Goal: Find specific page/section: Find specific page/section

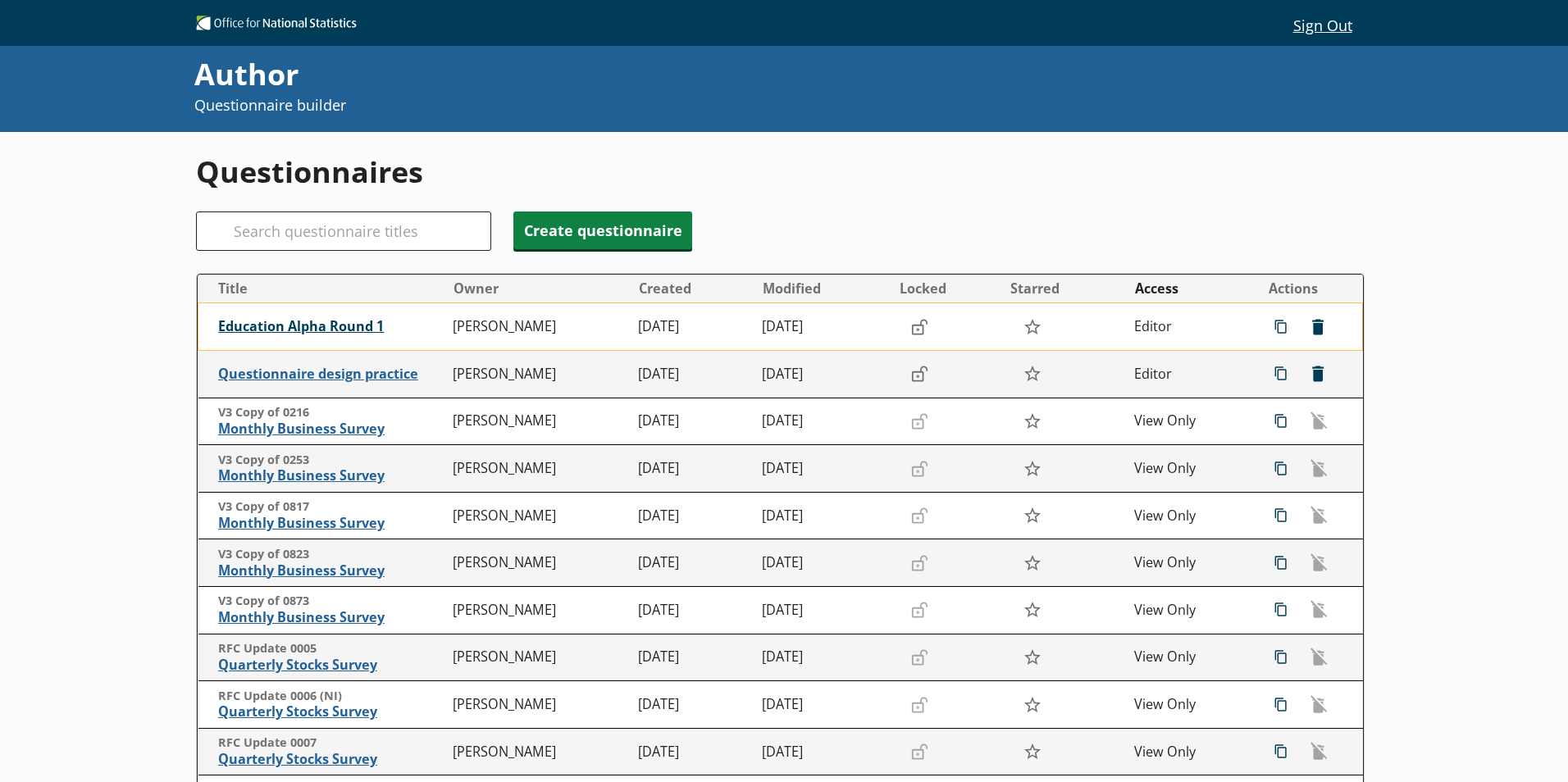
click at [290, 324] on span "Education Alpha Round 1" at bounding box center [331, 327] width 226 height 18
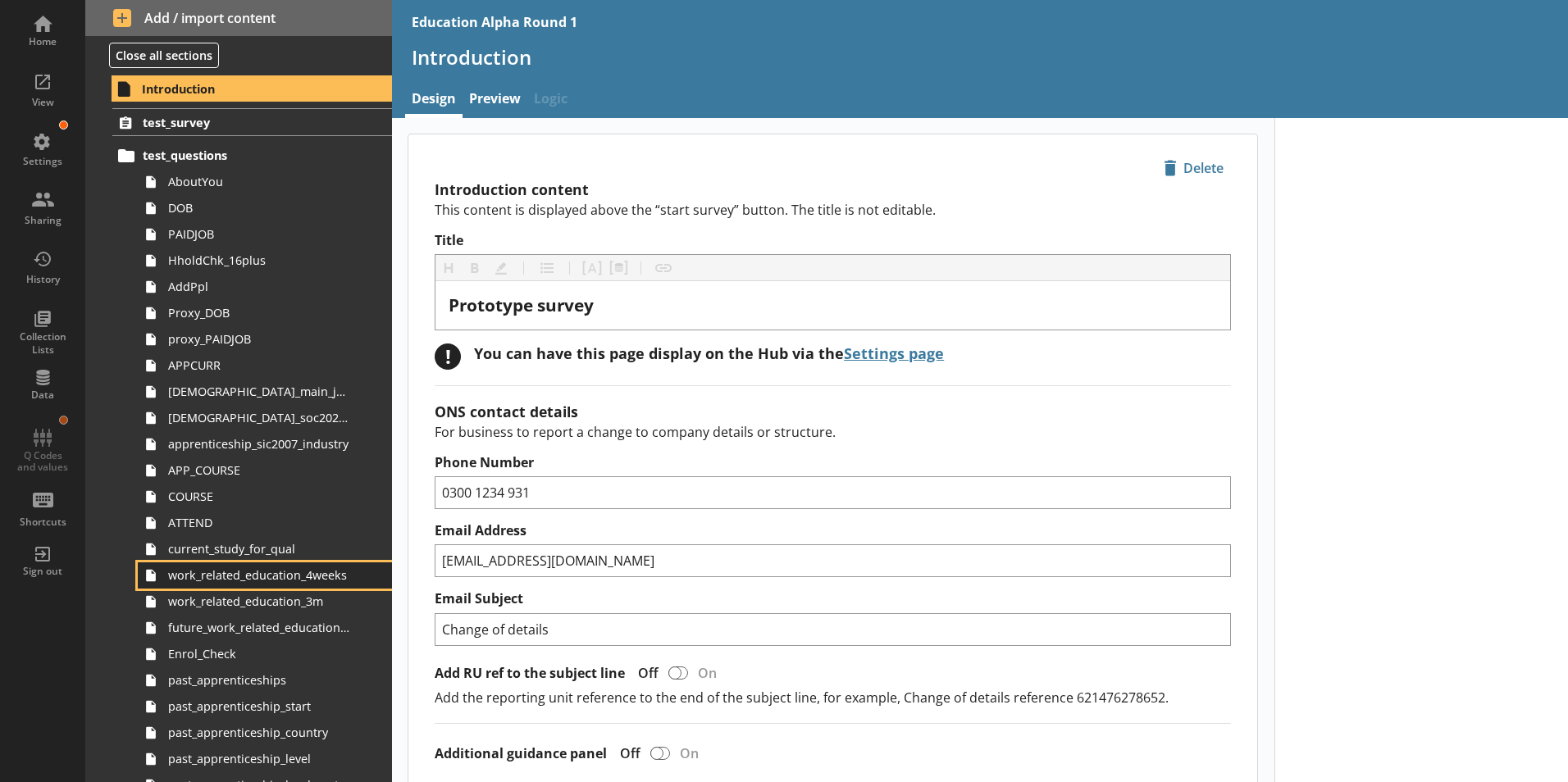
click at [281, 578] on span "work_related_education_4weeks" at bounding box center [259, 575] width 182 height 16
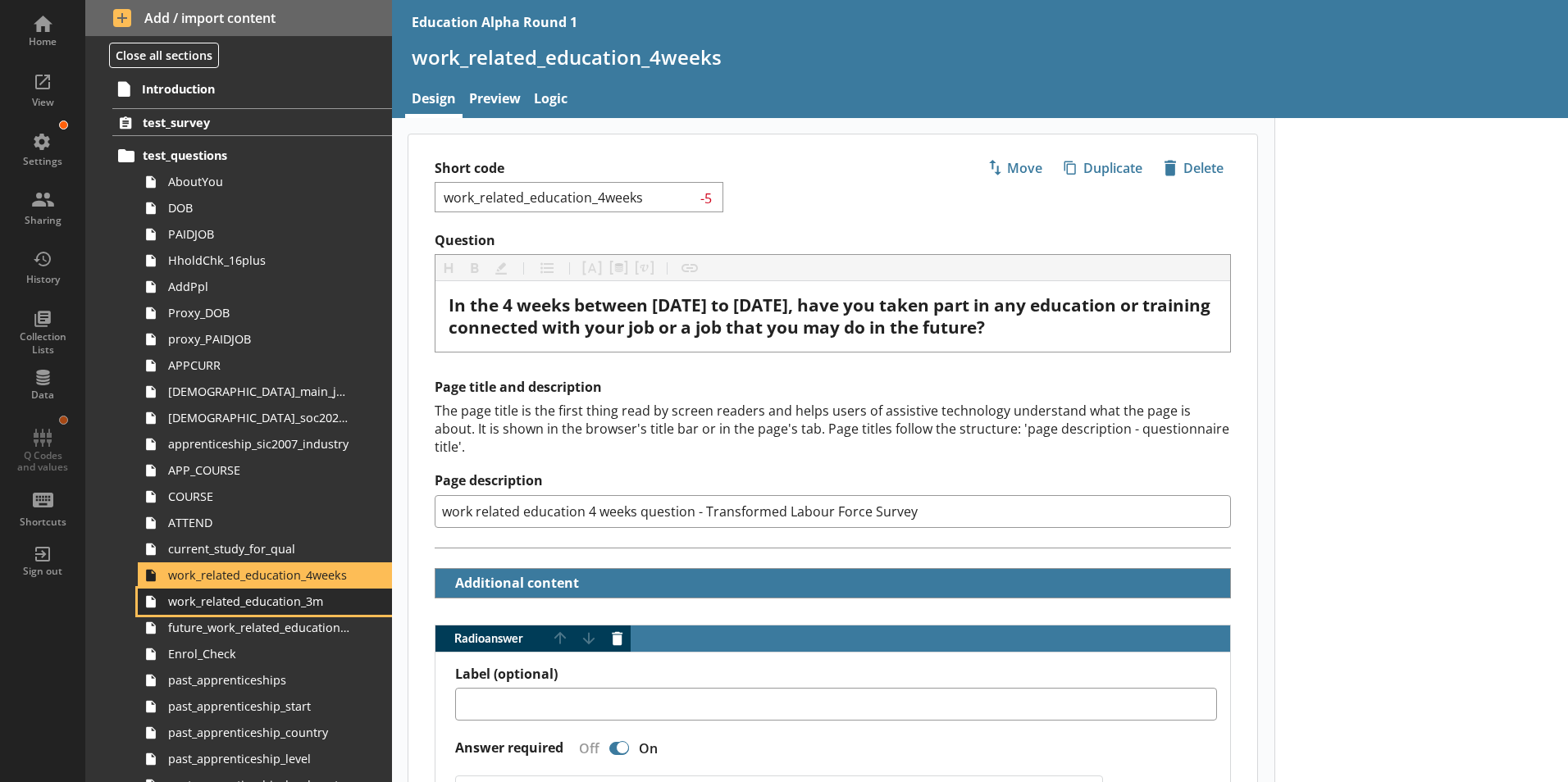
click at [279, 613] on link "work_related_education_3m" at bounding box center [265, 602] width 254 height 26
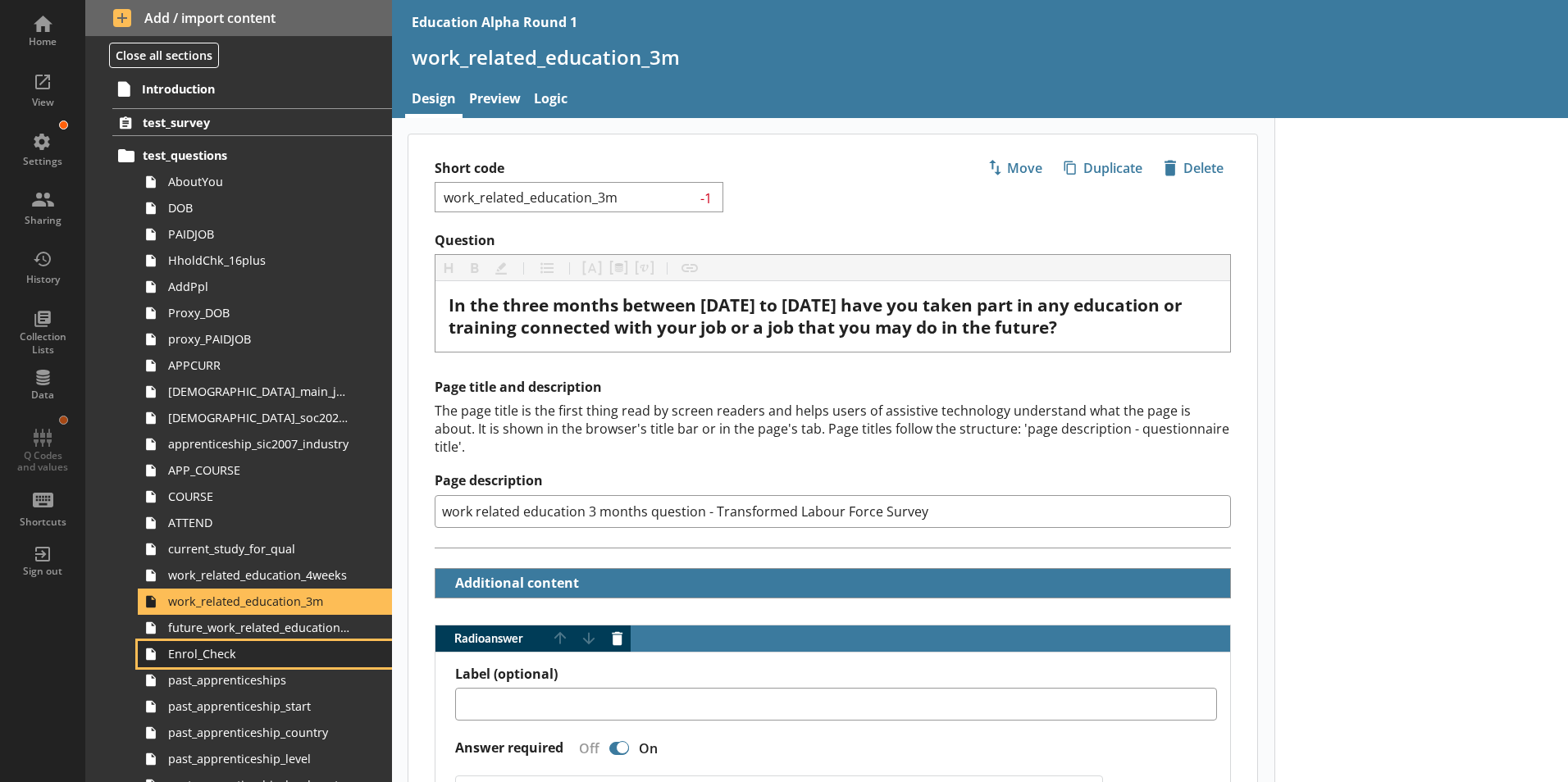
click at [288, 643] on link "Enrol_Check" at bounding box center [265, 654] width 254 height 26
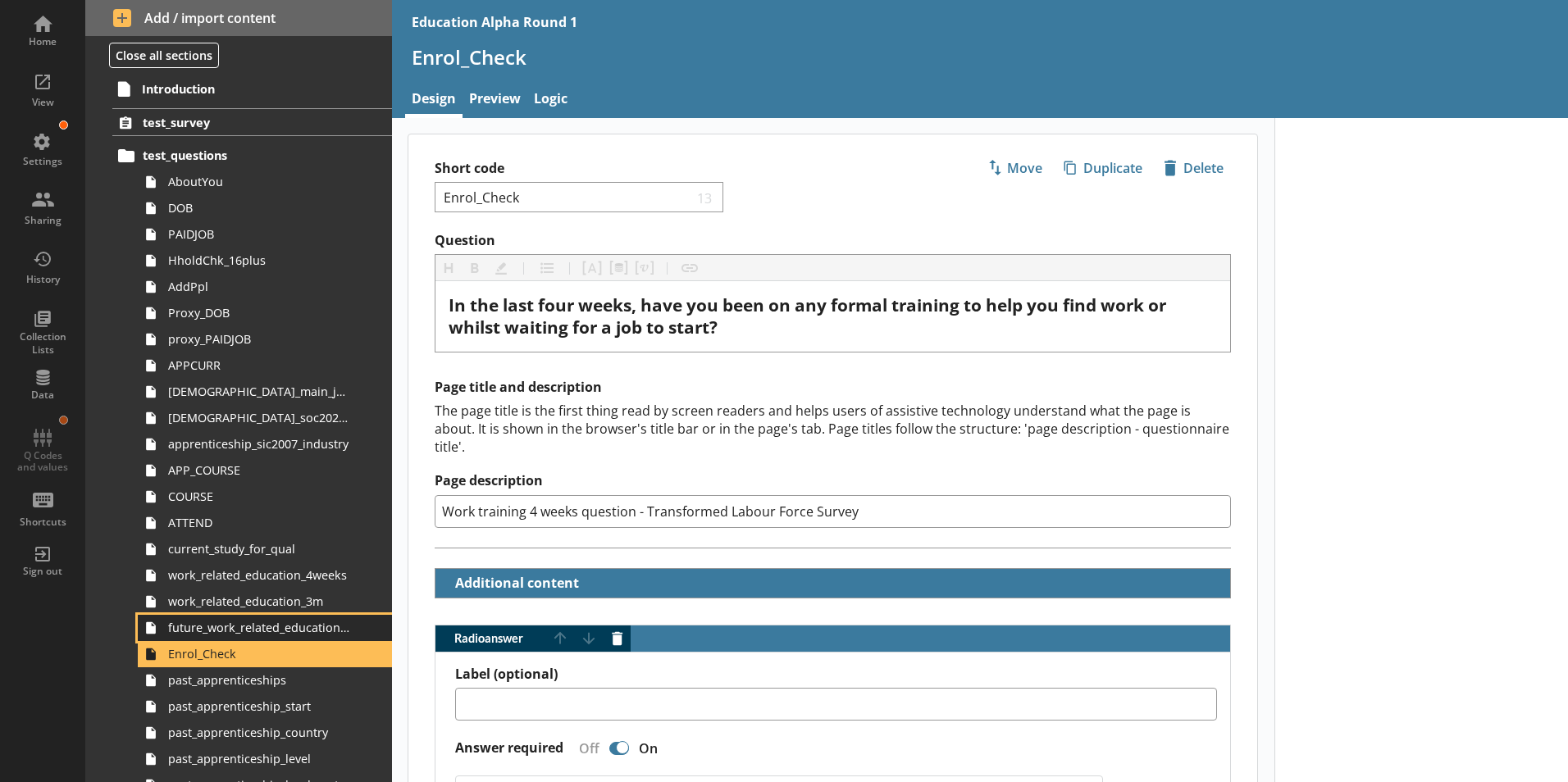
click at [286, 631] on span "future_work_related_education_3m" at bounding box center [259, 628] width 182 height 16
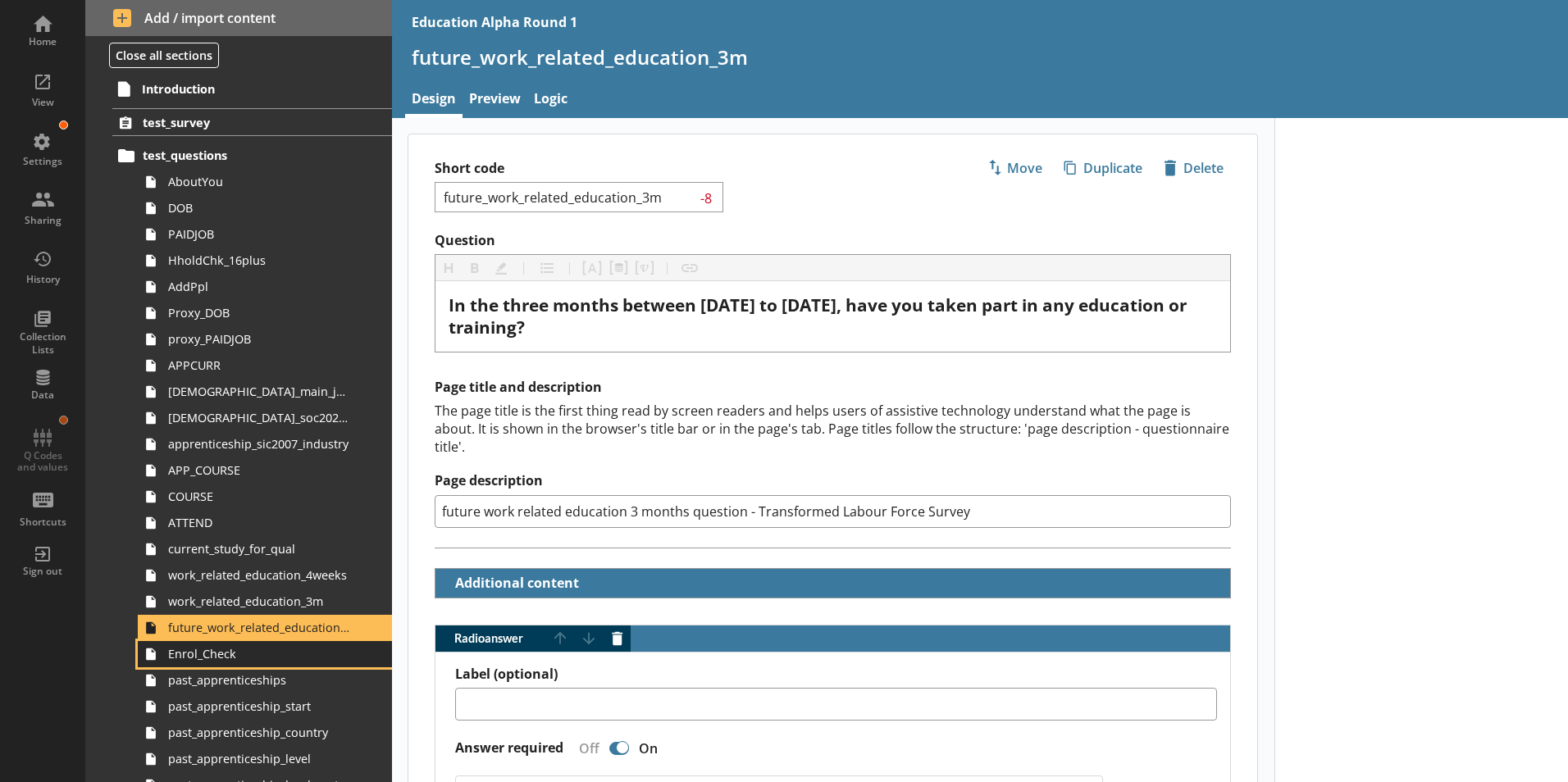
click at [207, 652] on span "Enrol_Check" at bounding box center [259, 654] width 182 height 16
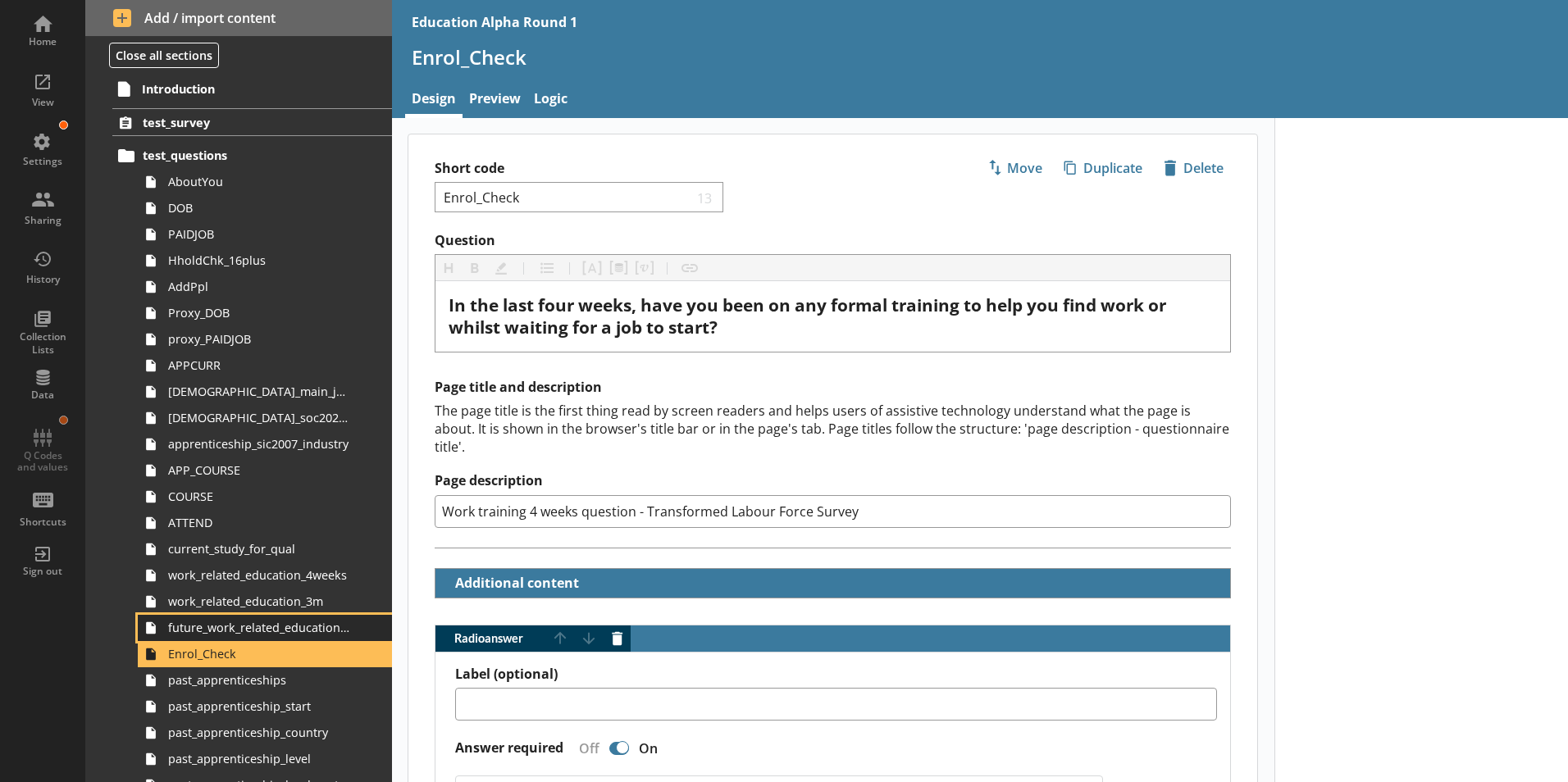
click at [214, 628] on span "future_work_related_education_3m" at bounding box center [259, 628] width 182 height 16
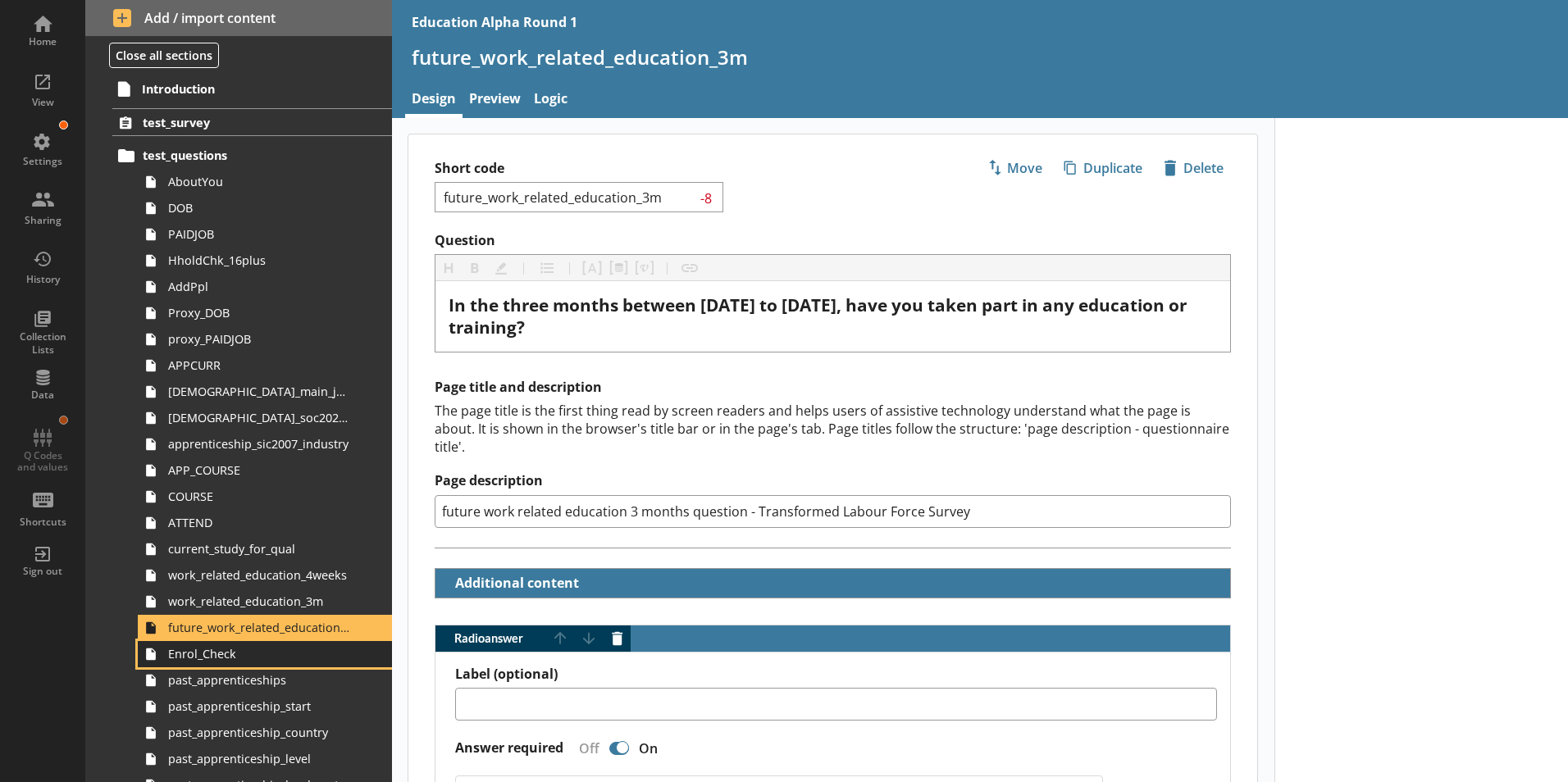
click at [220, 648] on span "Enrol_Check" at bounding box center [259, 654] width 182 height 16
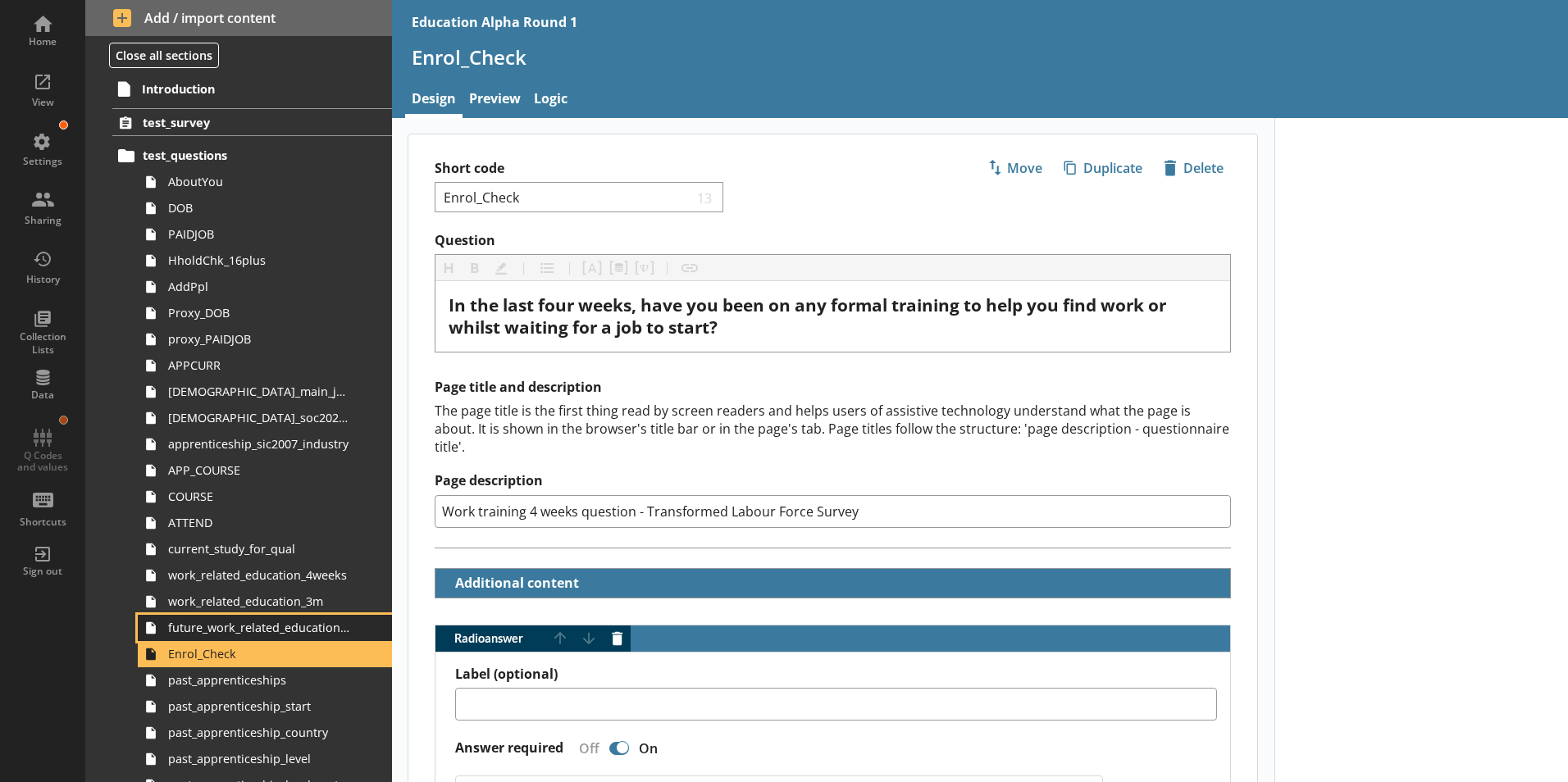
click at [266, 631] on span "future_work_related_education_3m" at bounding box center [259, 628] width 182 height 16
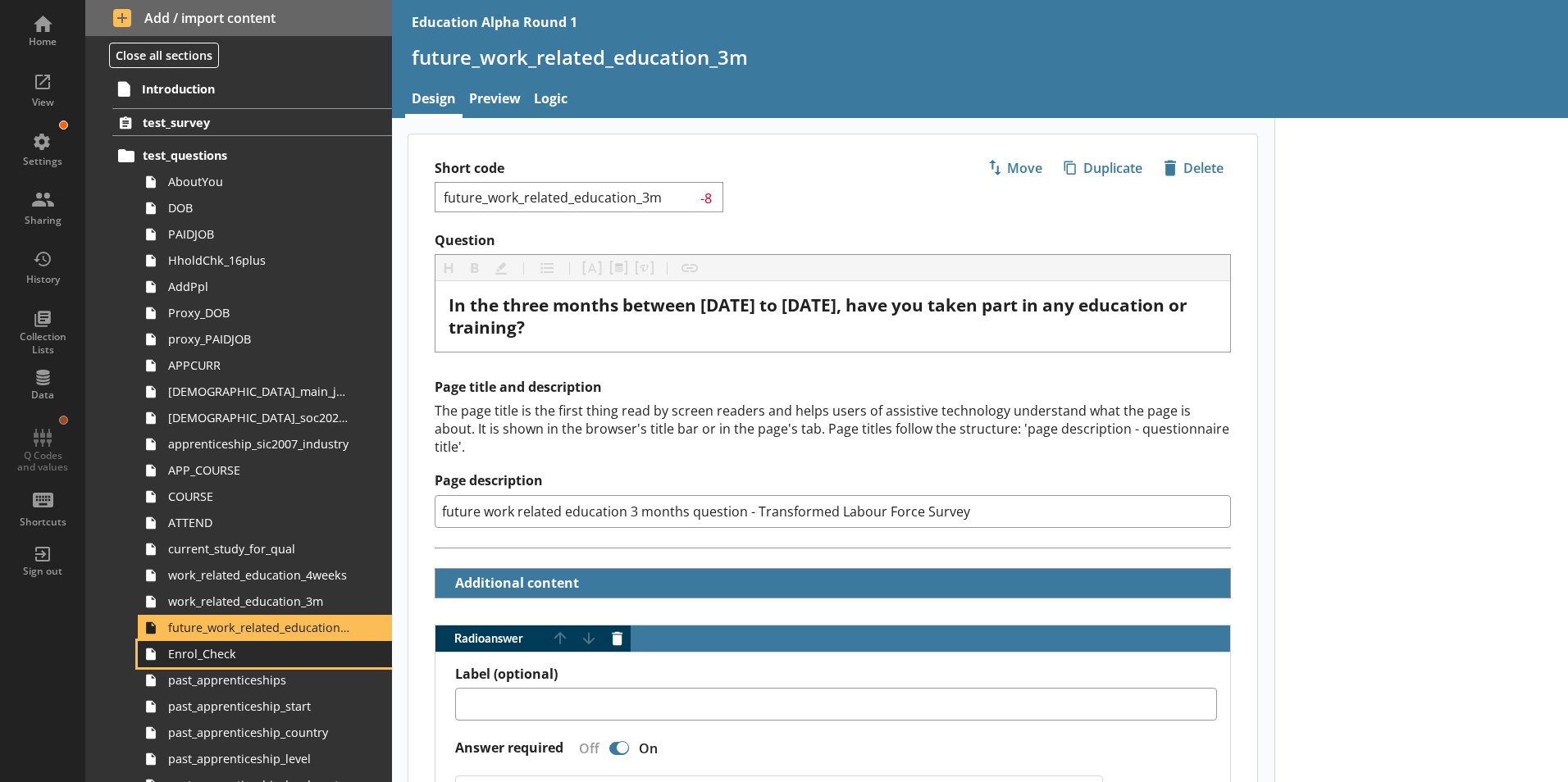
click at [272, 654] on span "Enrol_Check" at bounding box center [259, 654] width 182 height 16
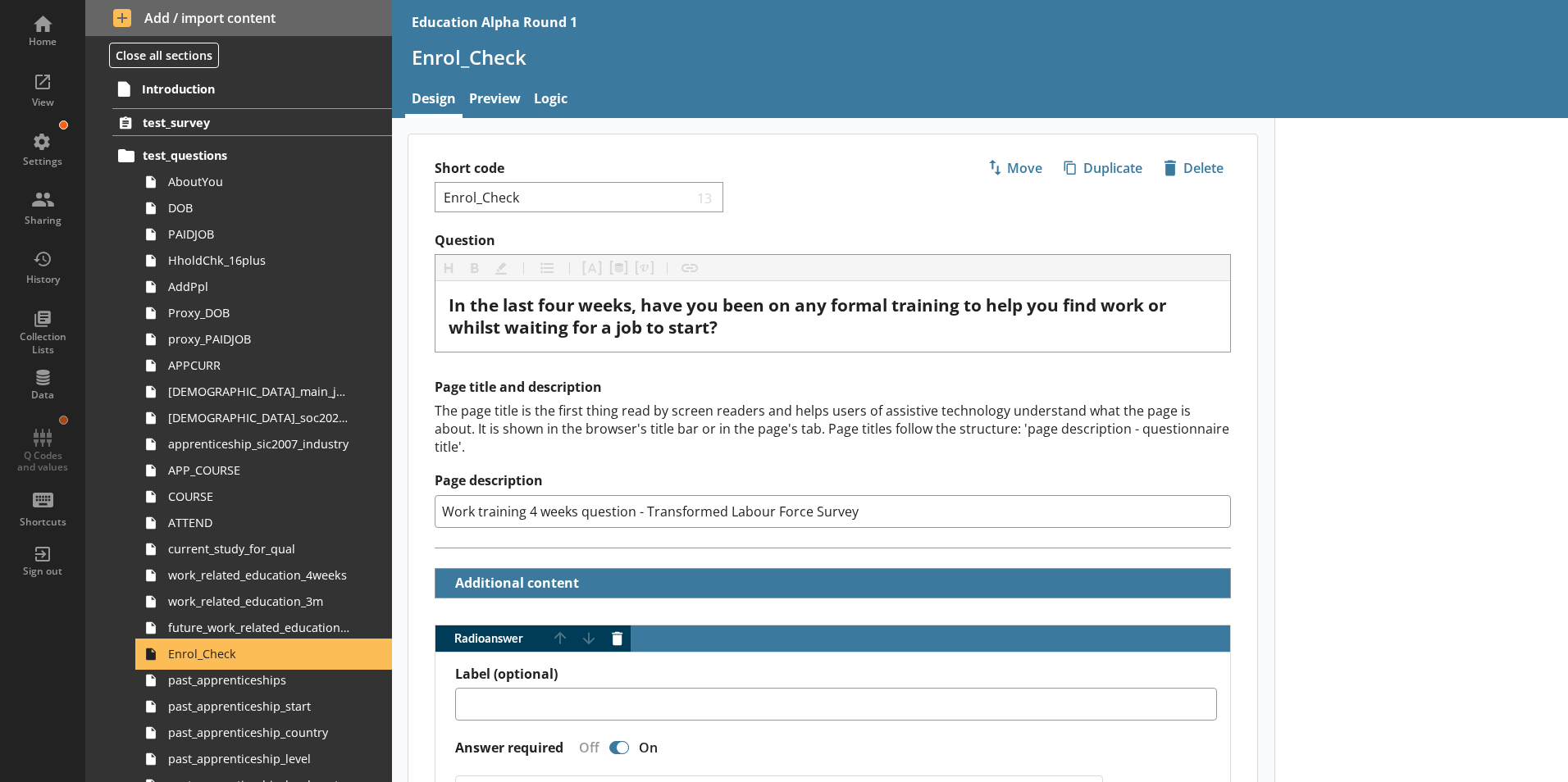
type textarea "x"
